Goal: Find specific page/section: Find specific page/section

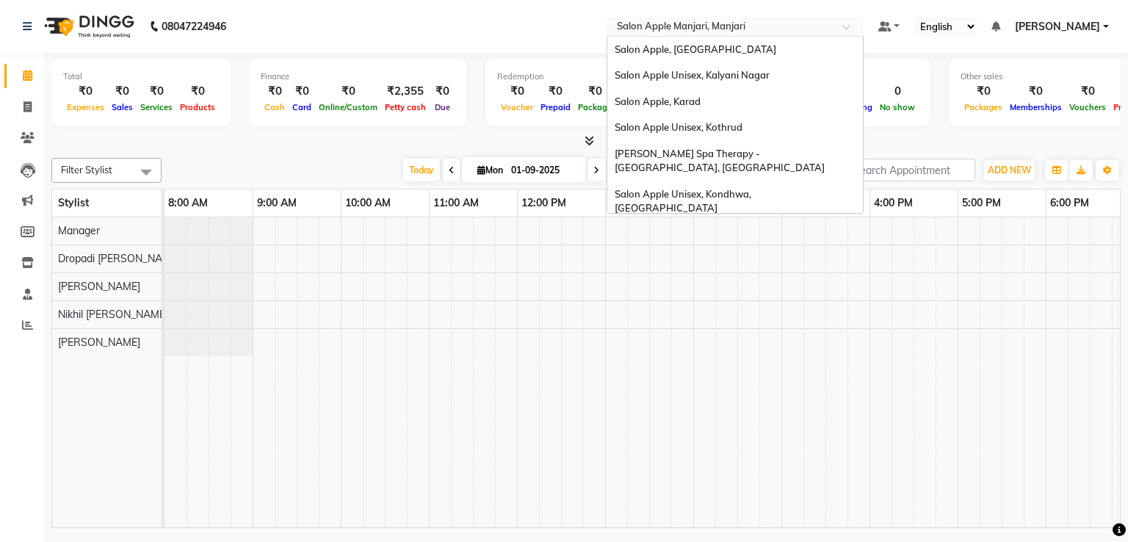
scroll to position [943, 0]
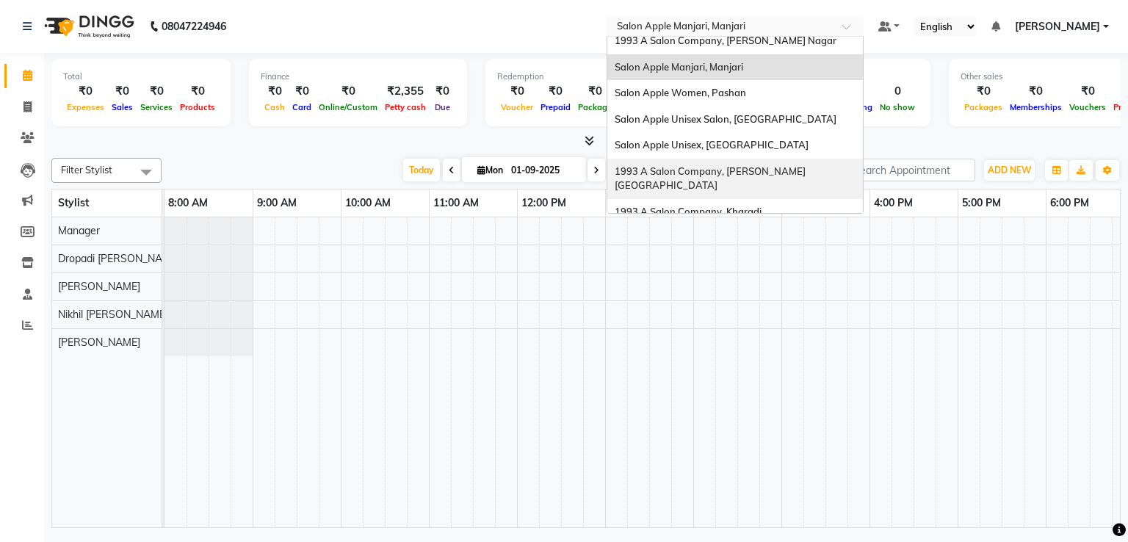
click at [686, 165] on span "1993 A Salon Company, [PERSON_NAME][GEOGRAPHIC_DATA]" at bounding box center [710, 178] width 191 height 26
